Goal: Transaction & Acquisition: Purchase product/service

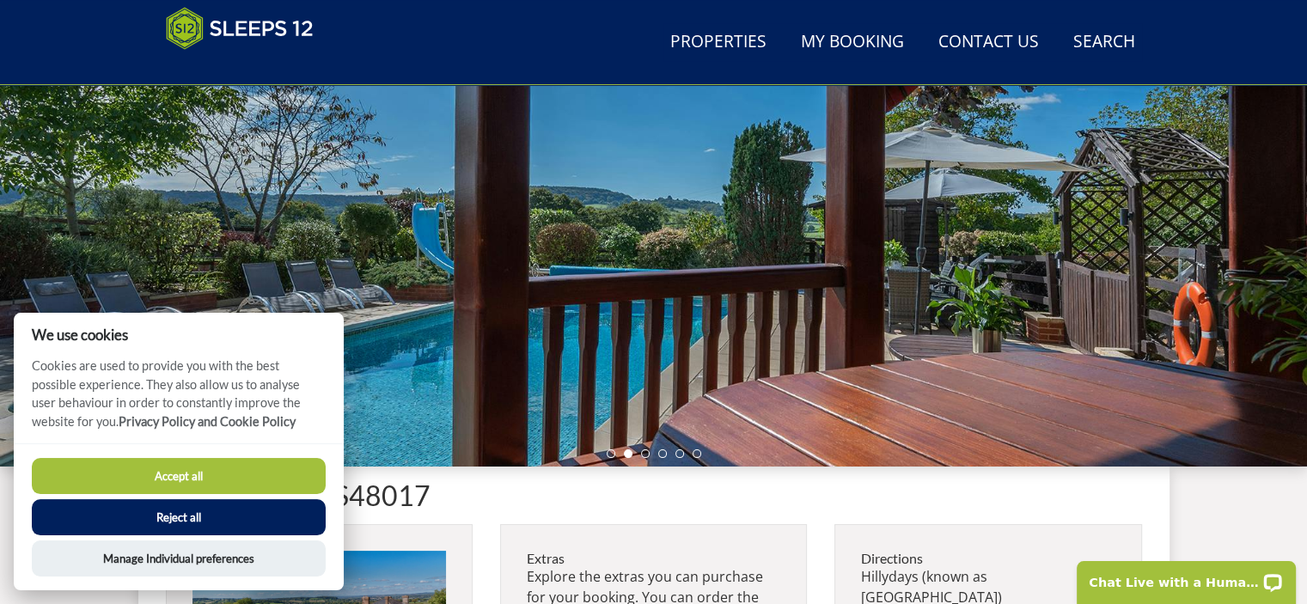
scroll to position [206, 0]
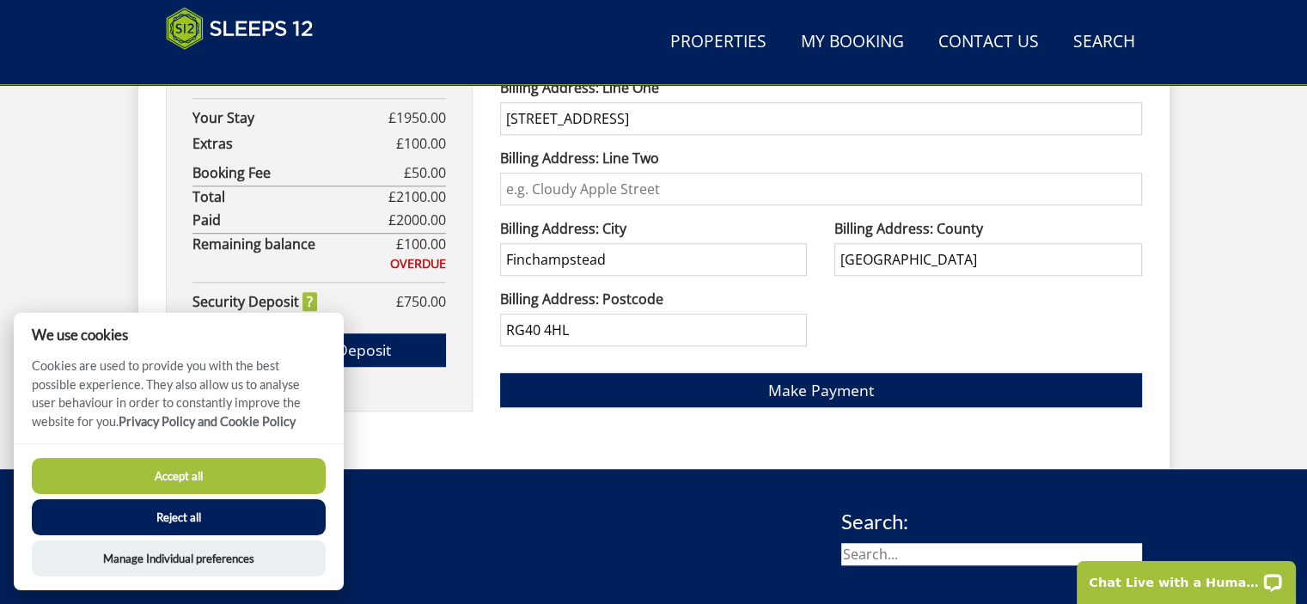
scroll to position [1258, 0]
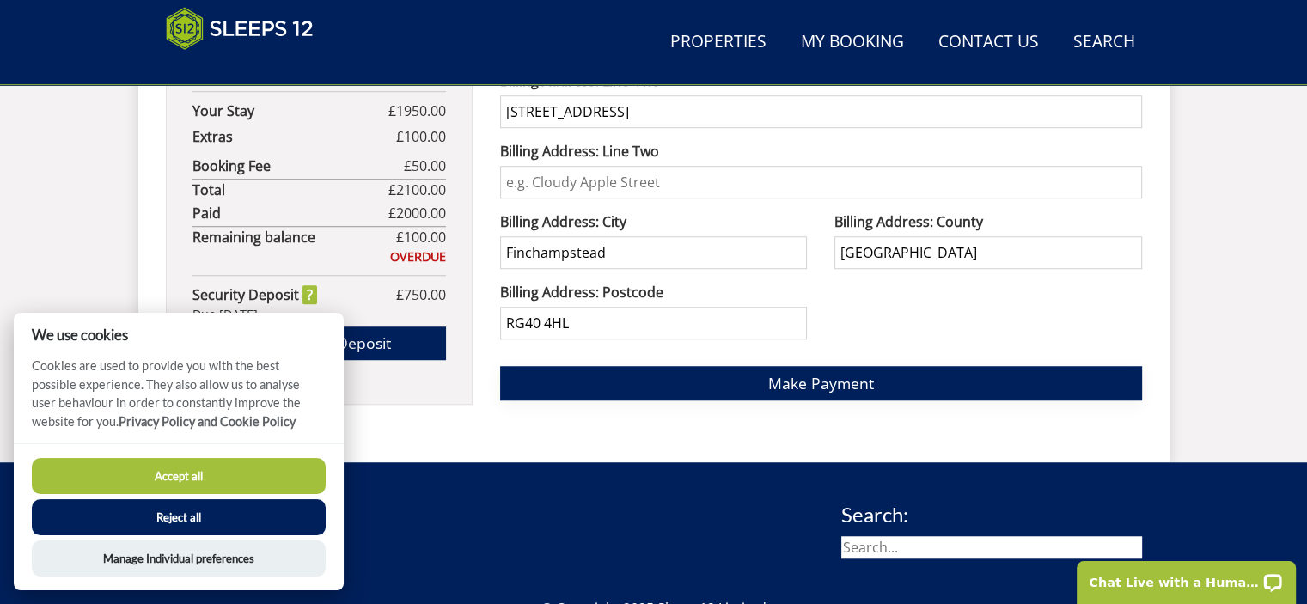
click at [828, 377] on span "Make Payment" at bounding box center [821, 383] width 106 height 21
